Goal: Task Accomplishment & Management: Complete application form

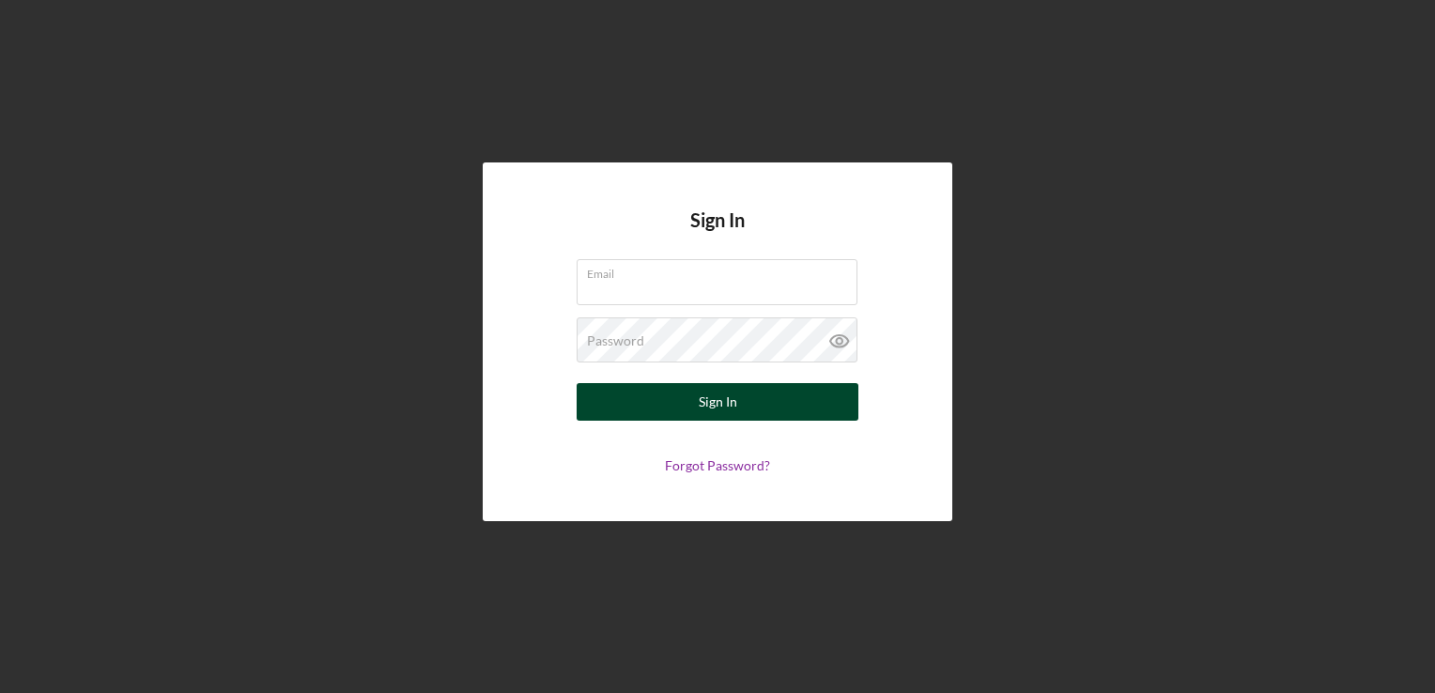
type input "[PERSON_NAME][EMAIL_ADDRESS][DOMAIN_NAME]"
click at [750, 393] on button "Sign In" at bounding box center [718, 402] width 282 height 38
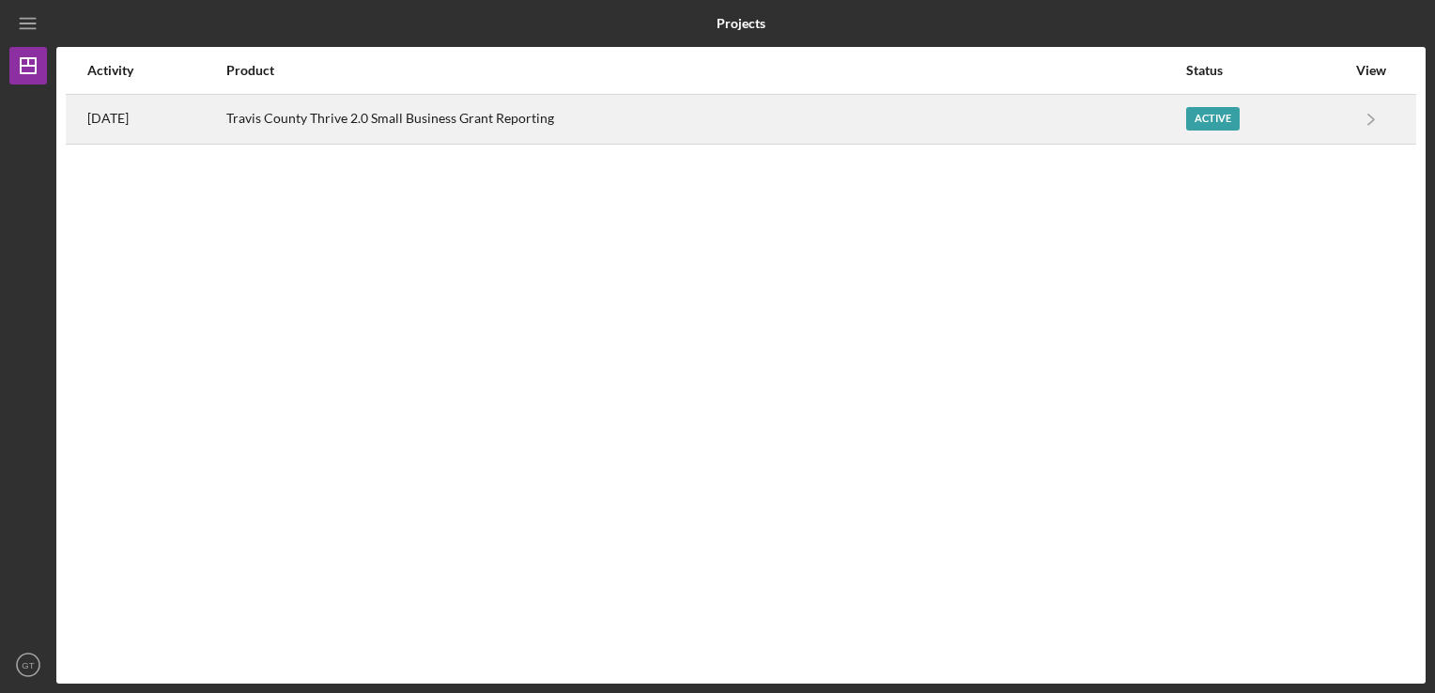
click at [1225, 115] on div "Active" at bounding box center [1213, 118] width 54 height 23
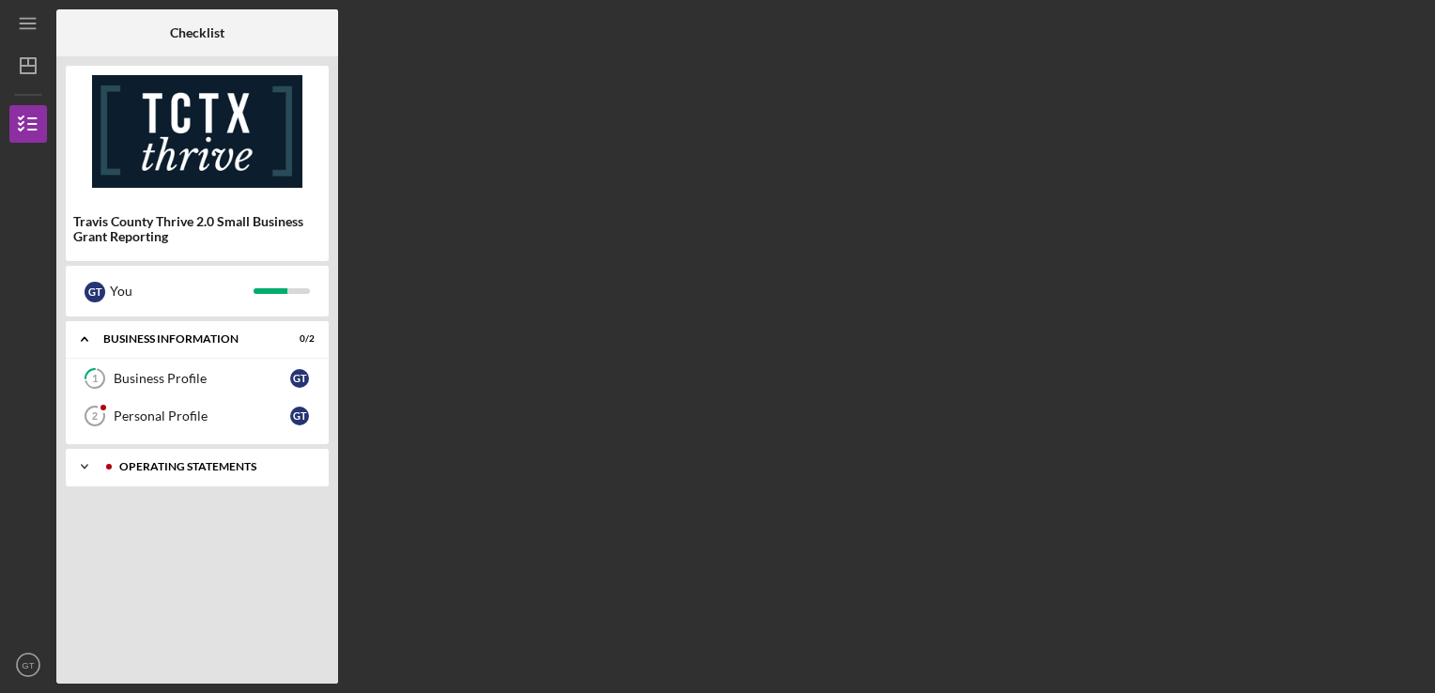
click at [165, 467] on div "Operating Statements" at bounding box center [212, 466] width 186 height 11
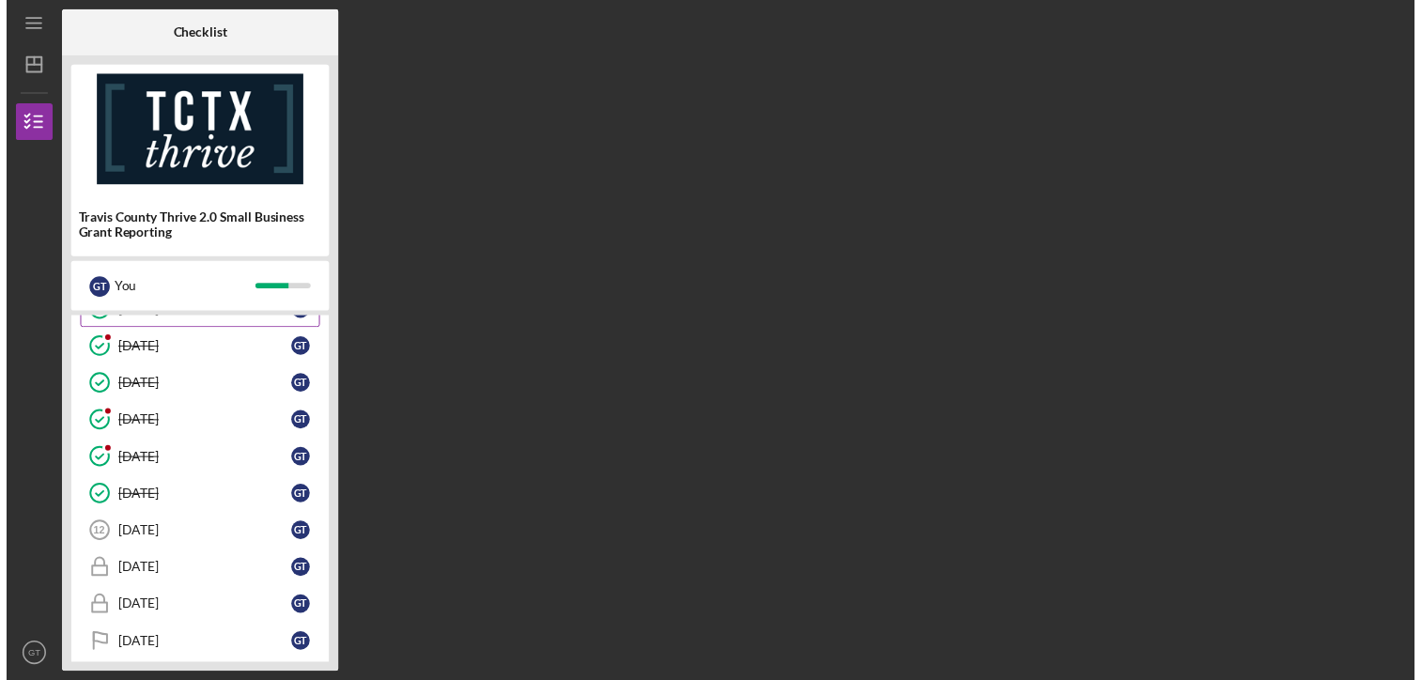
scroll to position [314, 0]
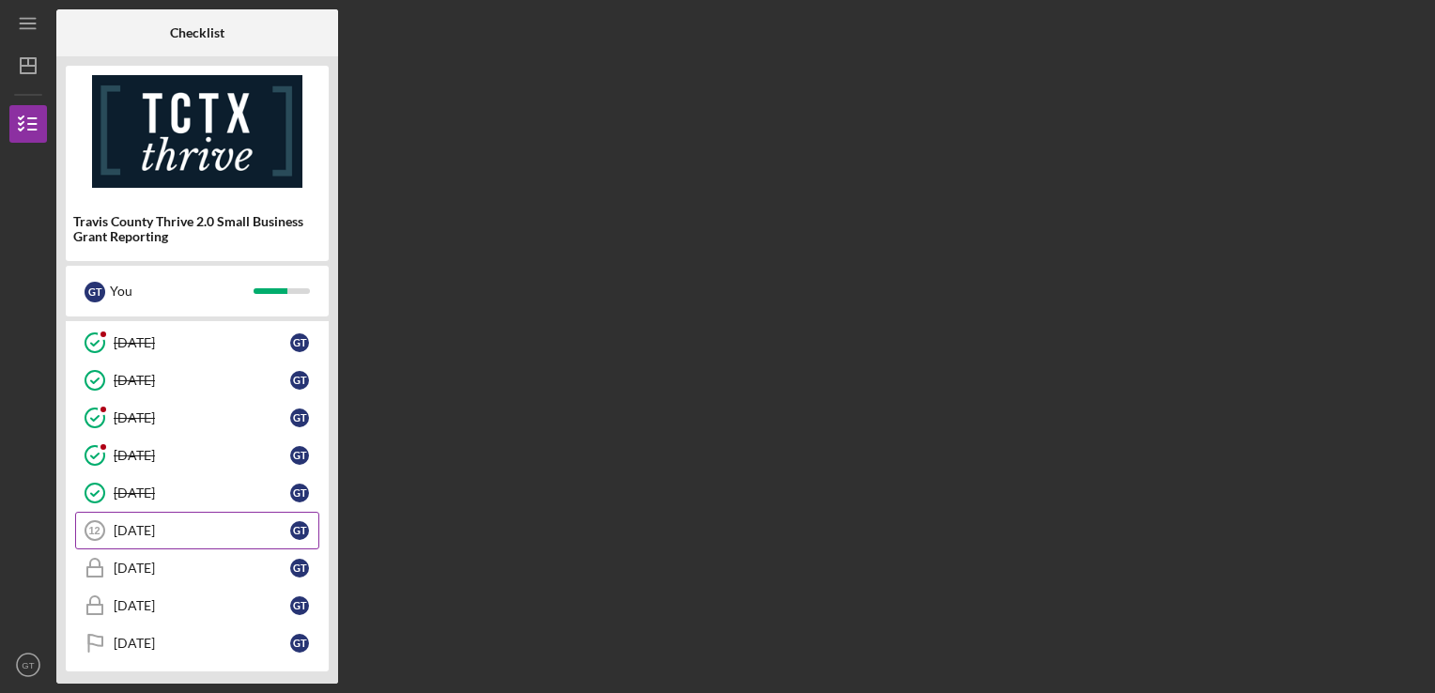
click at [173, 524] on div "[DATE]" at bounding box center [202, 530] width 177 height 15
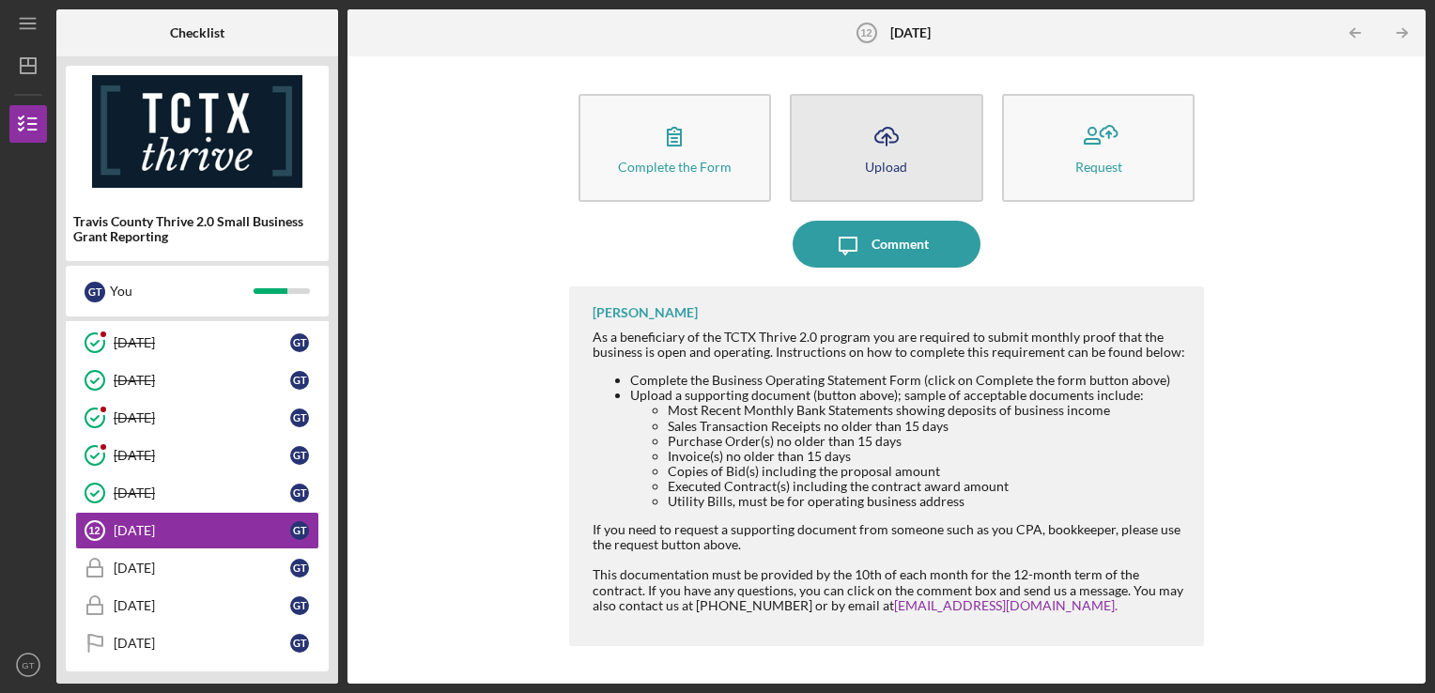
click at [857, 162] on button "Icon/Upload Upload" at bounding box center [886, 148] width 193 height 108
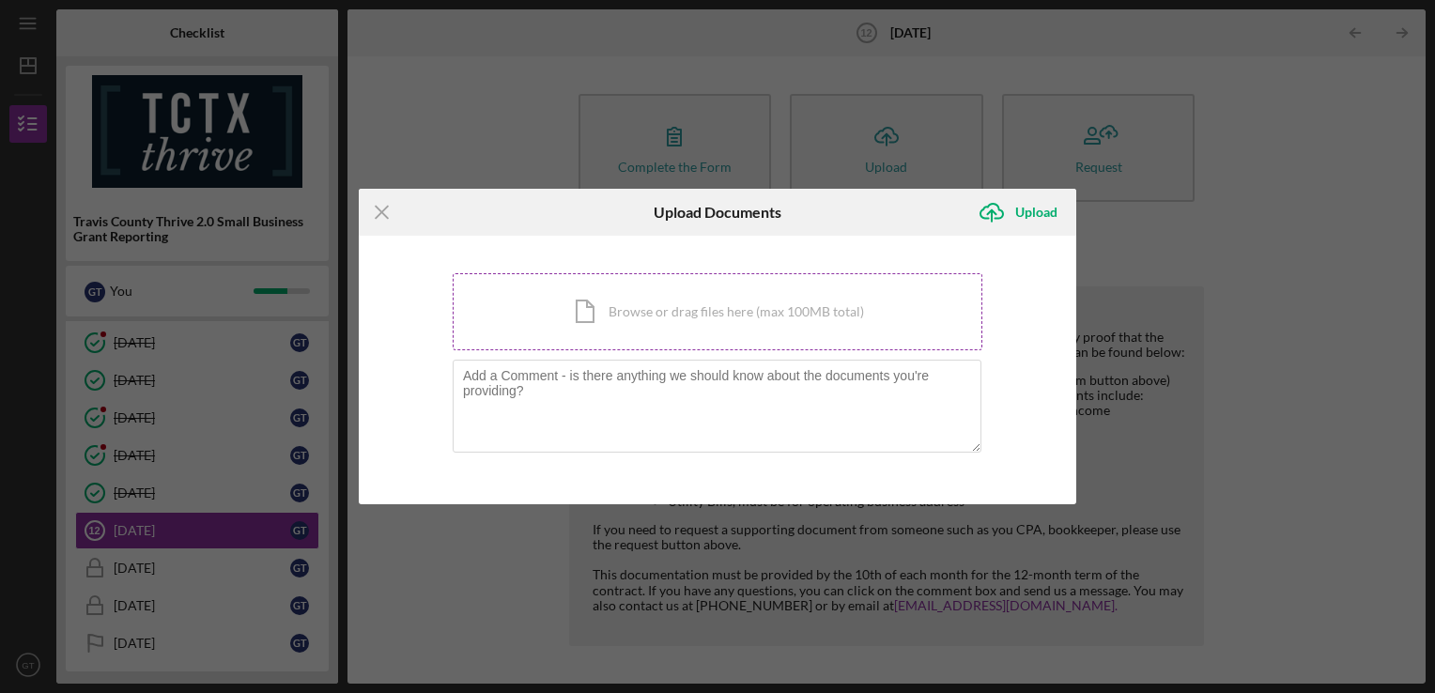
click at [649, 318] on div "Icon/Document Browse or drag files here (max 100MB total) Tap to choose files o…" at bounding box center [718, 311] width 530 height 77
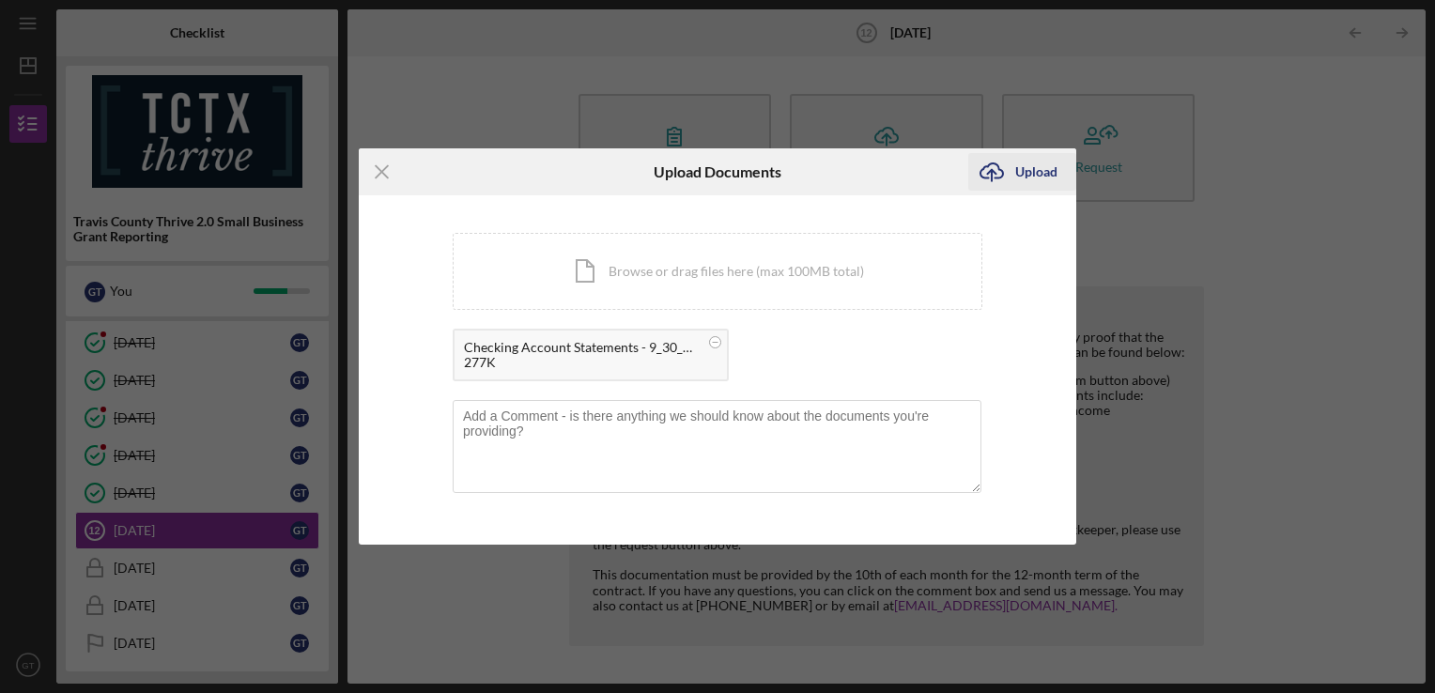
click at [1038, 175] on div "Upload" at bounding box center [1036, 172] width 42 height 38
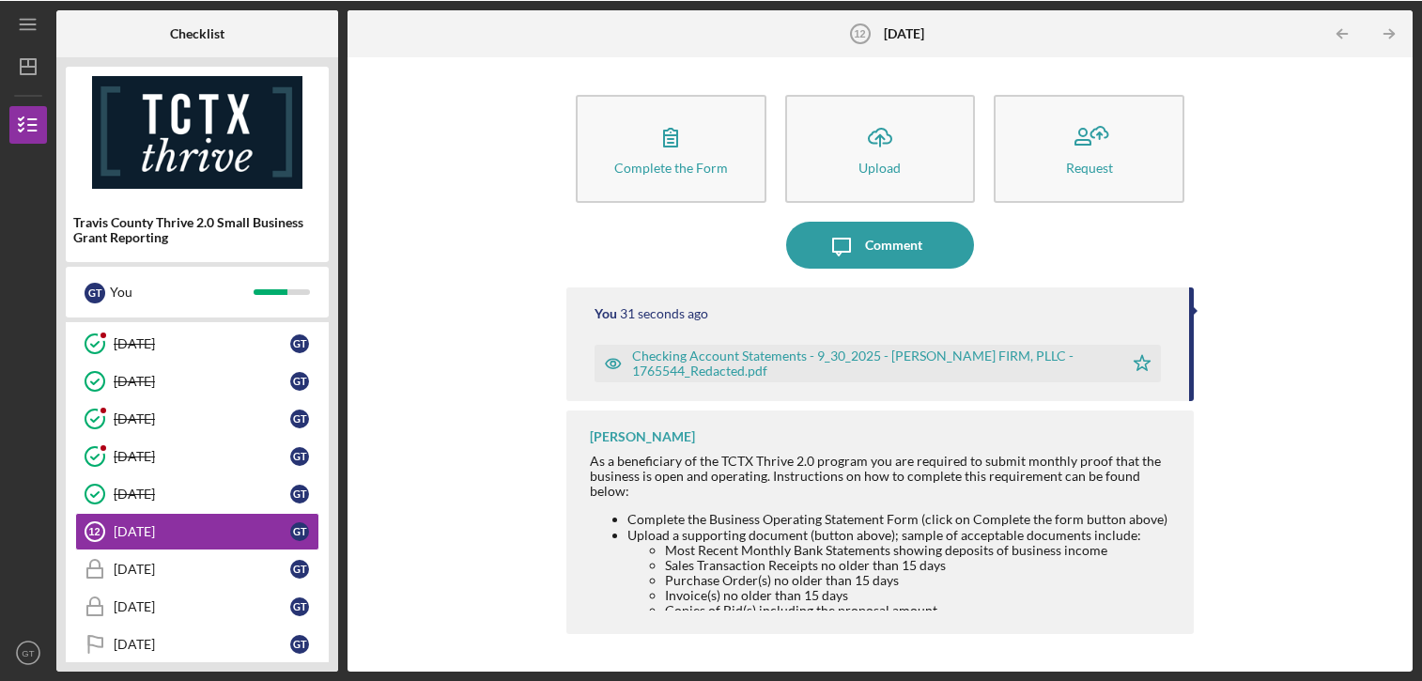
scroll to position [314, 0]
click at [254, 583] on link "[DATE] [DATE] G T" at bounding box center [197, 568] width 244 height 38
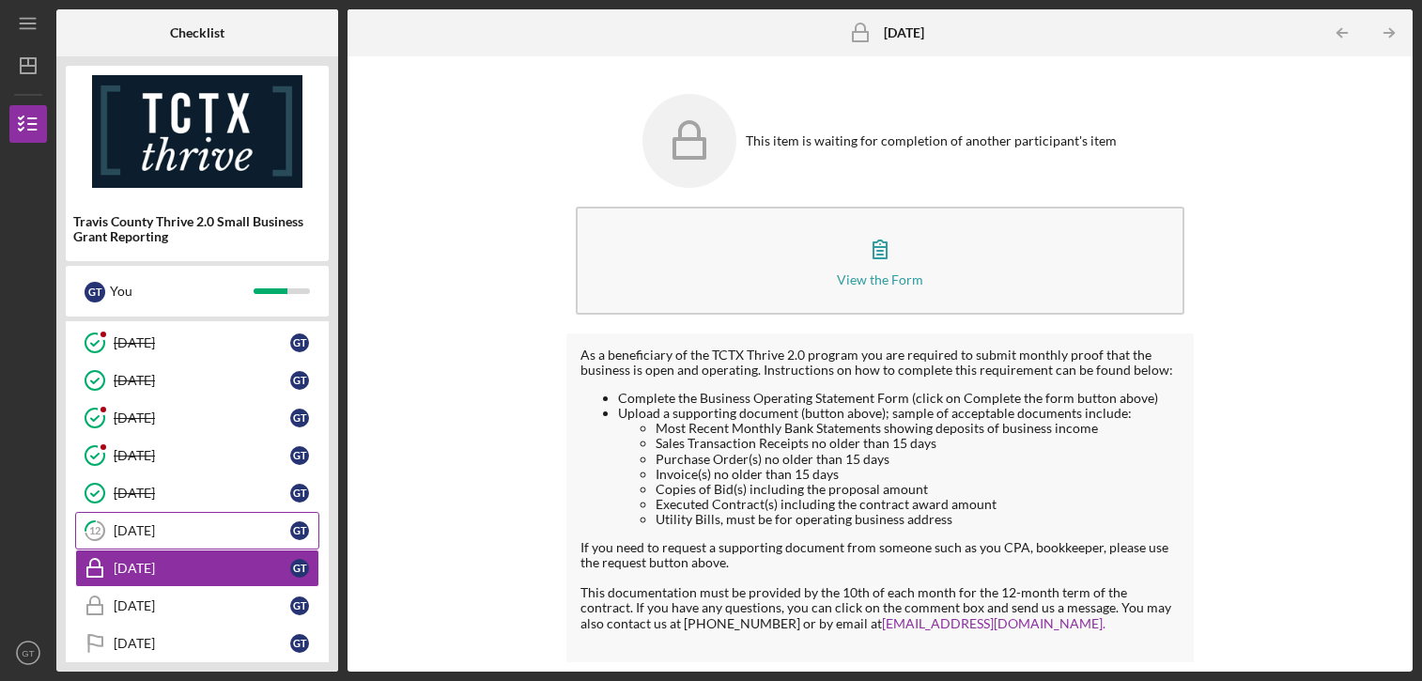
click at [239, 533] on div "[DATE]" at bounding box center [202, 530] width 177 height 15
